Goal: Find specific page/section: Find specific page/section

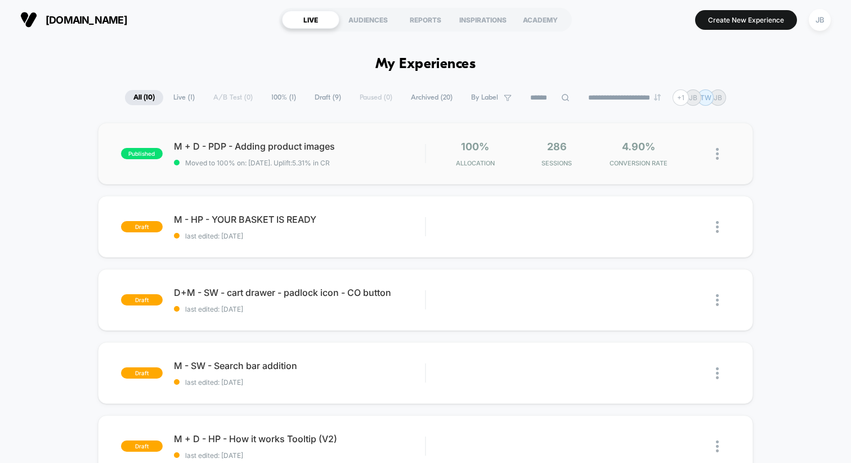
click at [304, 176] on div "published M + D - PDP - Adding product images Moved to 100% on: [DATE] . Uplift…" at bounding box center [425, 154] width 655 height 62
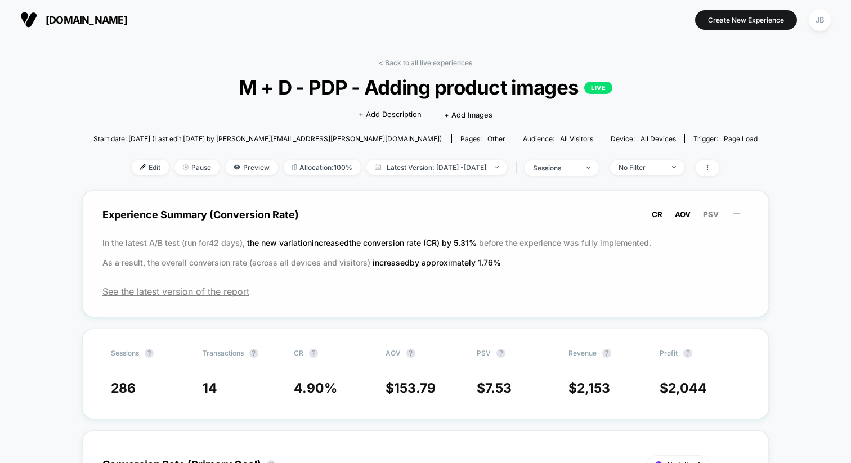
click at [682, 215] on span "AOV" at bounding box center [683, 214] width 16 height 9
click at [716, 216] on span "PSV" at bounding box center [711, 214] width 16 height 9
click at [654, 215] on span "CR" at bounding box center [657, 214] width 11 height 9
click at [407, 61] on link "< Back to all live experiences" at bounding box center [425, 63] width 93 height 8
